Goal: Find specific page/section: Find specific page/section

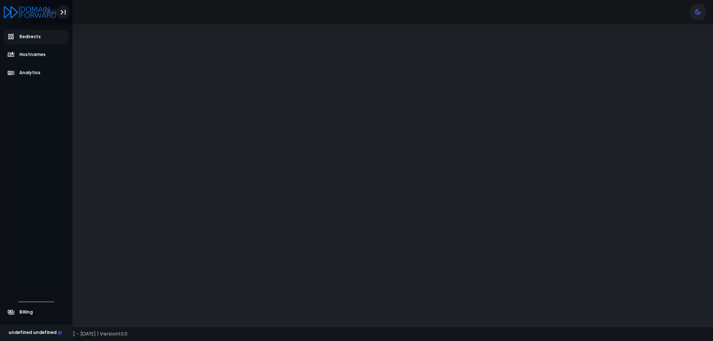
click at [59, 11] on icon "Toggle Aside" at bounding box center [63, 12] width 10 height 10
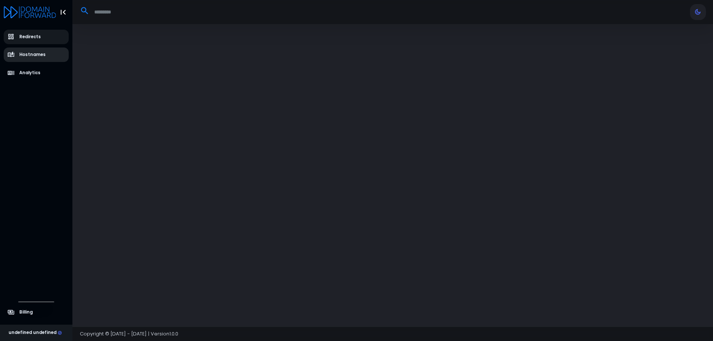
click at [37, 50] on link "Hostnames" at bounding box center [36, 55] width 65 height 14
click at [38, 42] on link "Redirects" at bounding box center [36, 37] width 65 height 14
